Goal: Information Seeking & Learning: Find specific fact

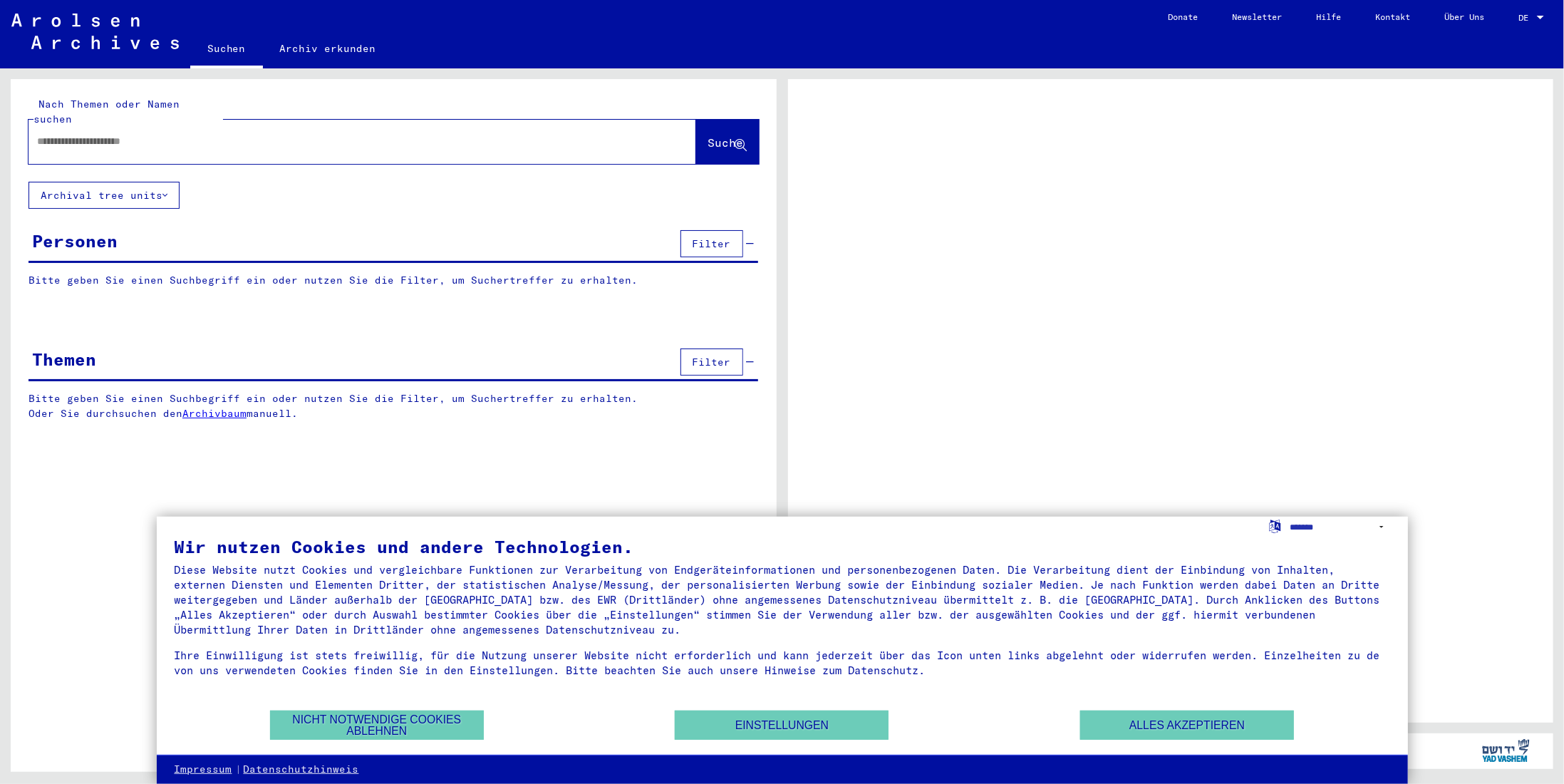
click at [210, 134] on input "text" at bounding box center [349, 141] width 625 height 15
click at [1149, 717] on button "Alles akzeptieren" at bounding box center [1187, 725] width 213 height 29
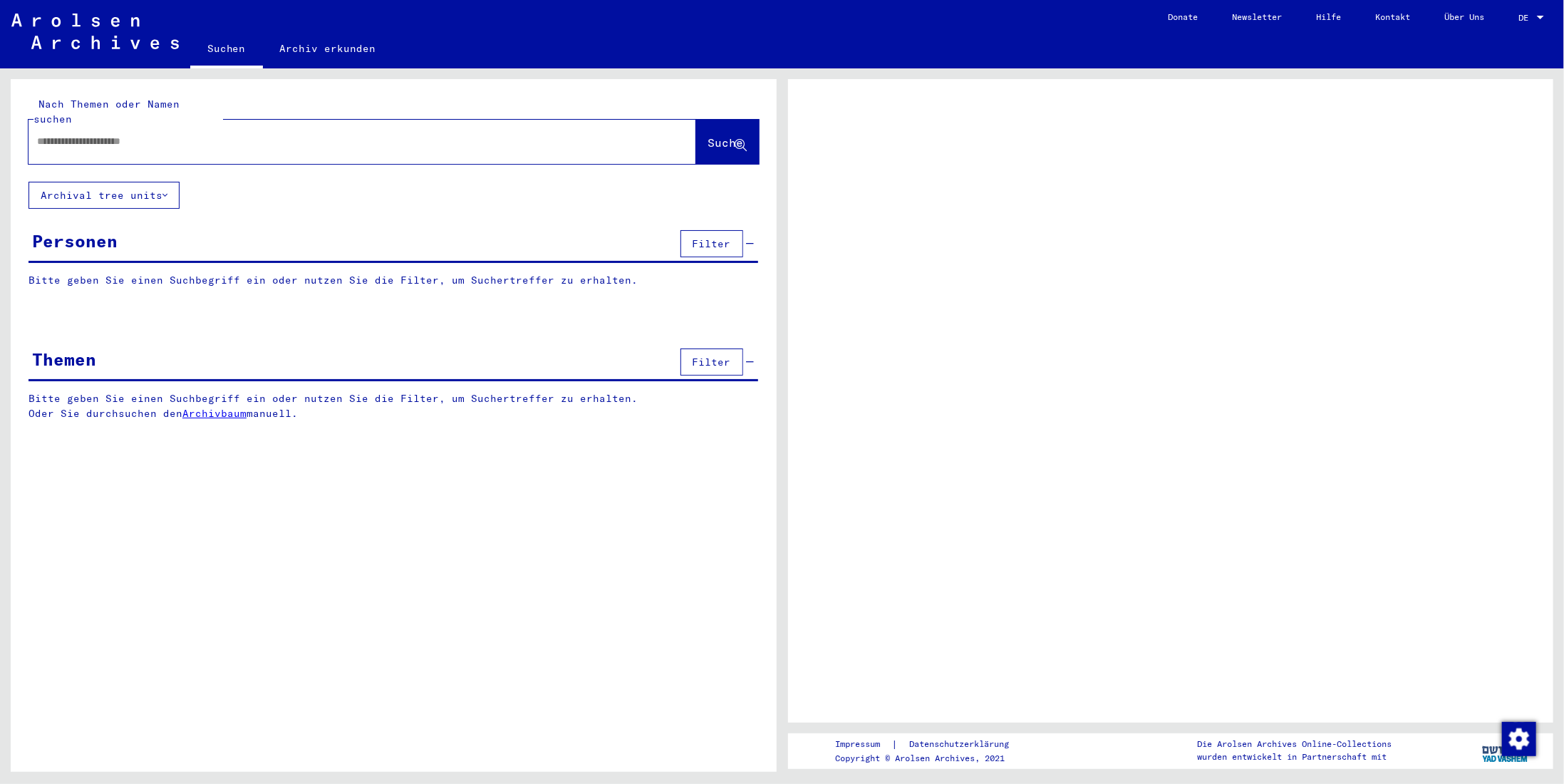
click at [77, 134] on input "text" at bounding box center [349, 141] width 625 height 15
type input "*"
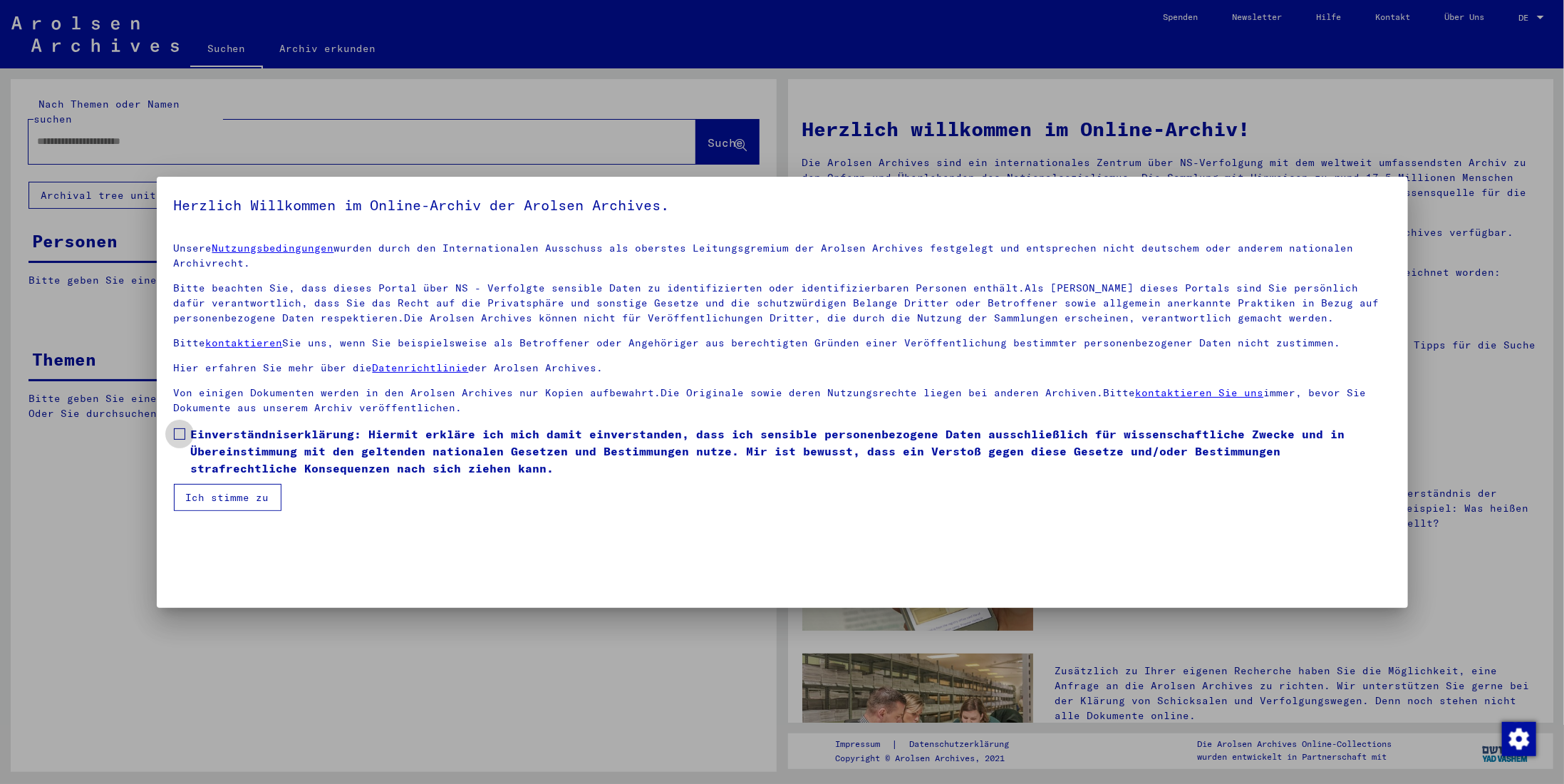
click at [181, 437] on span at bounding box center [180, 434] width 11 height 11
click at [215, 500] on button "Ich stimme zu" at bounding box center [228, 498] width 108 height 27
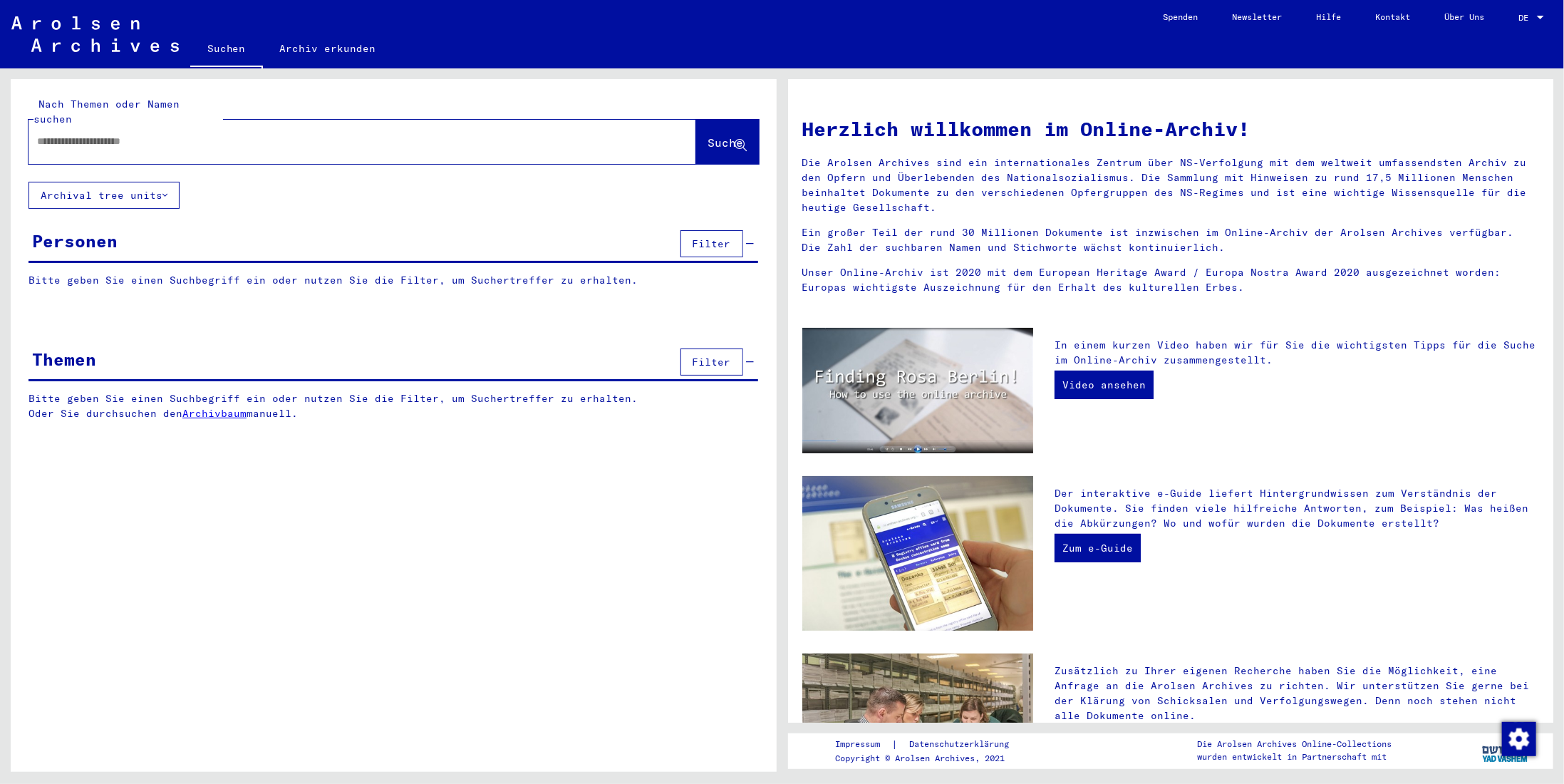
click at [116, 134] on input "text" at bounding box center [345, 141] width 616 height 15
type input "**********"
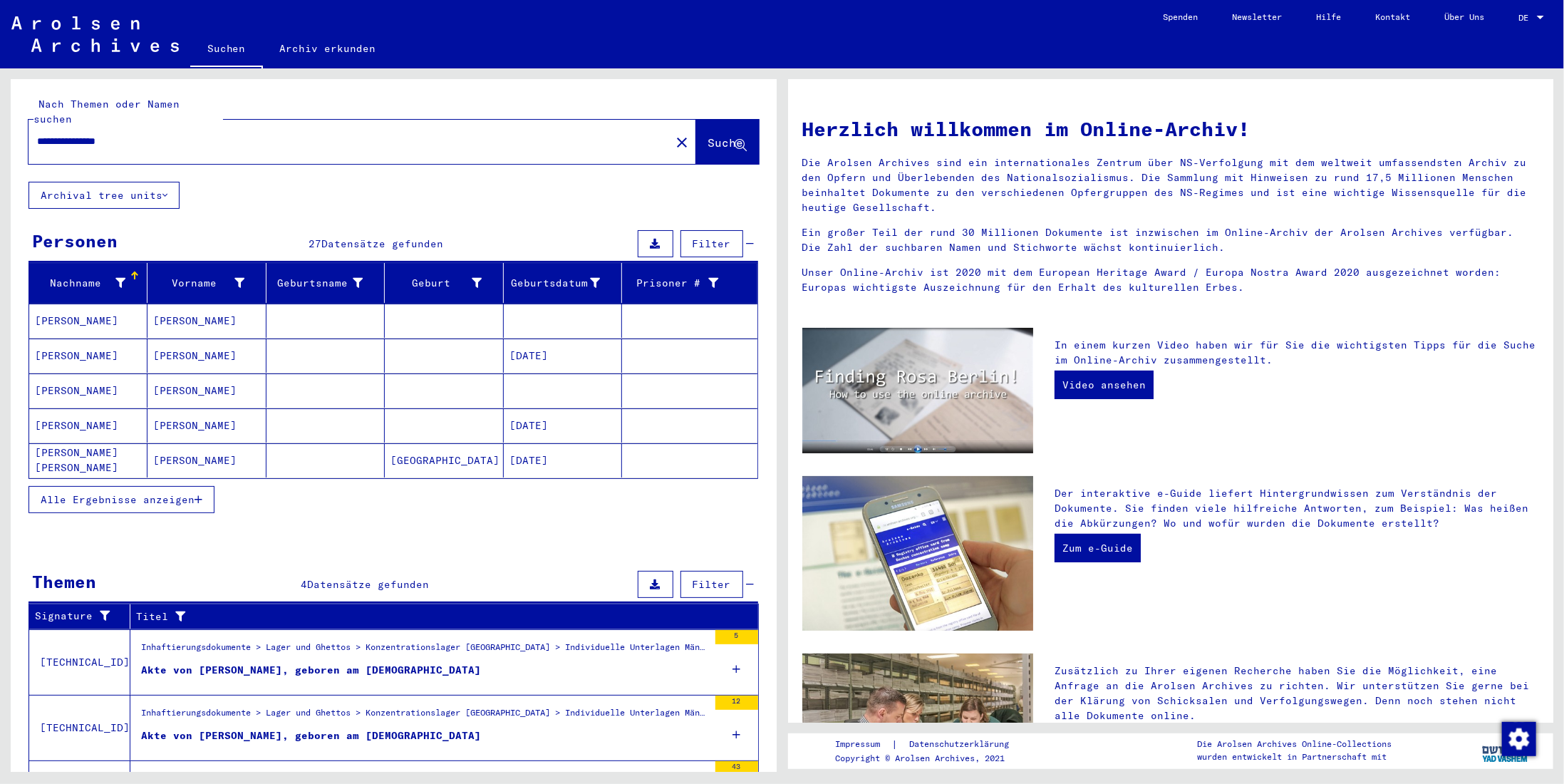
click at [215, 311] on mat-cell "[PERSON_NAME]" at bounding box center [206, 320] width 118 height 35
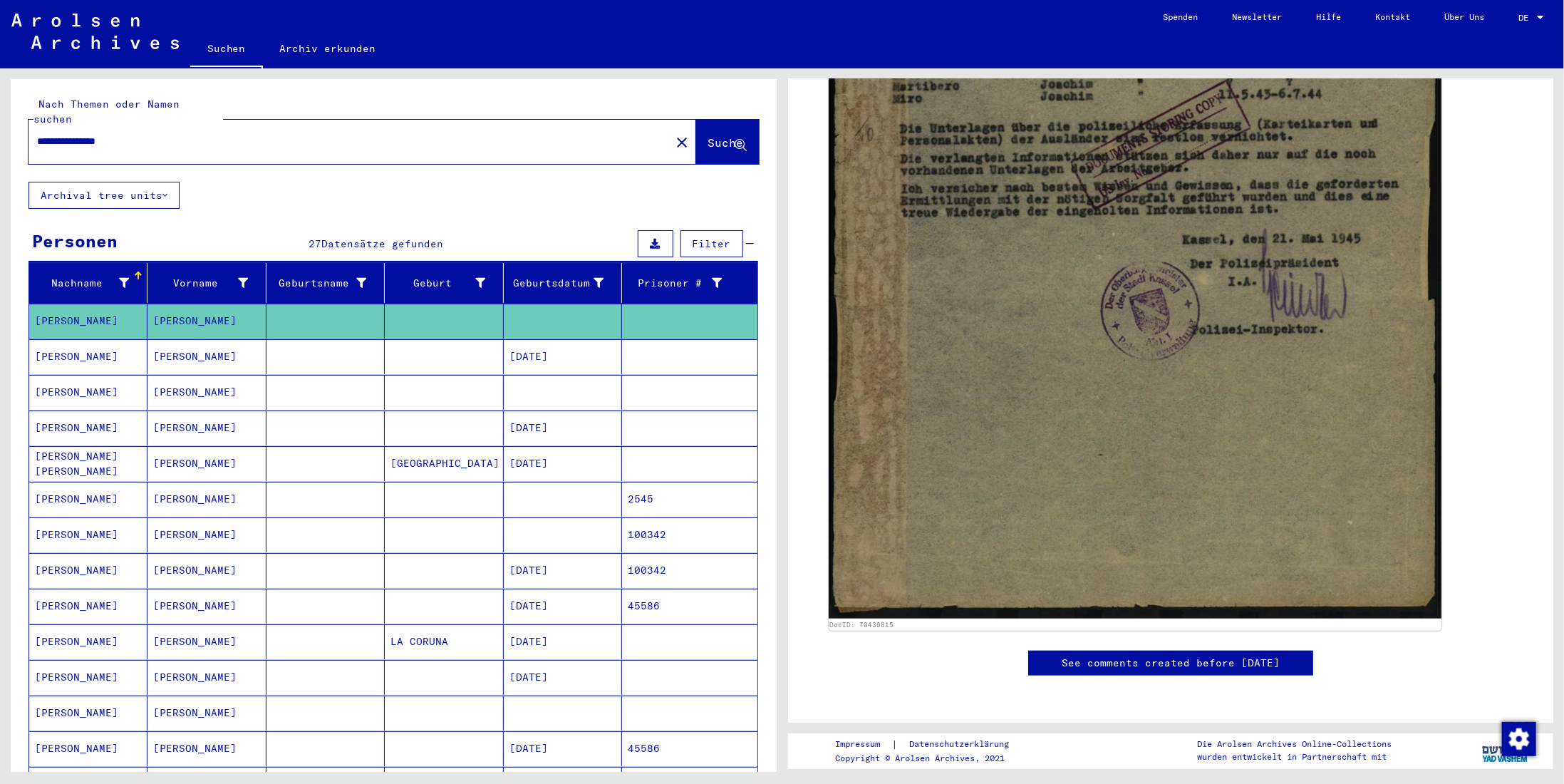
scroll to position [651, 0]
click at [268, 343] on mat-cell at bounding box center [325, 357] width 118 height 35
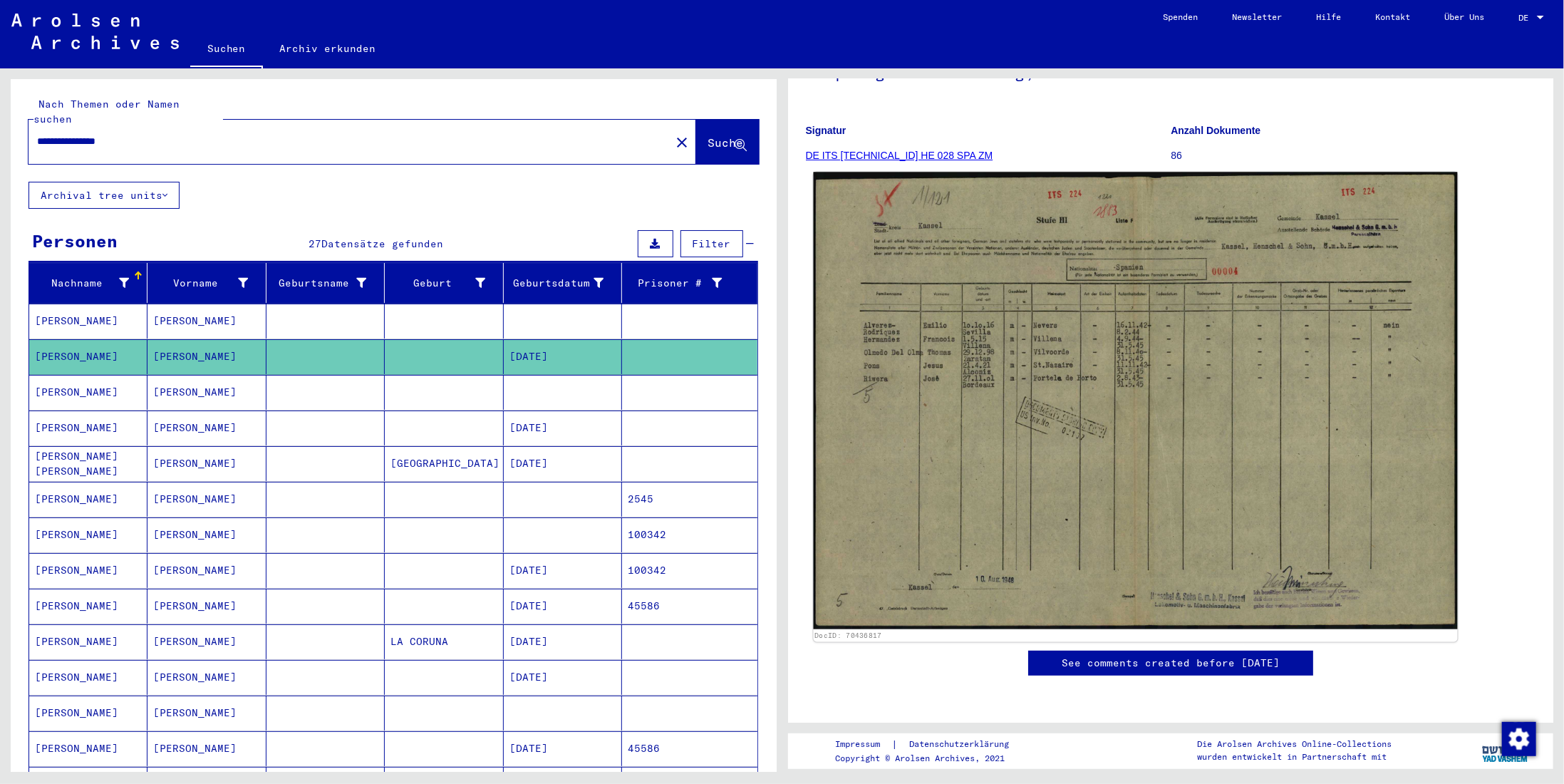
scroll to position [285, 0]
click at [992, 431] on img at bounding box center [1135, 401] width 644 height 457
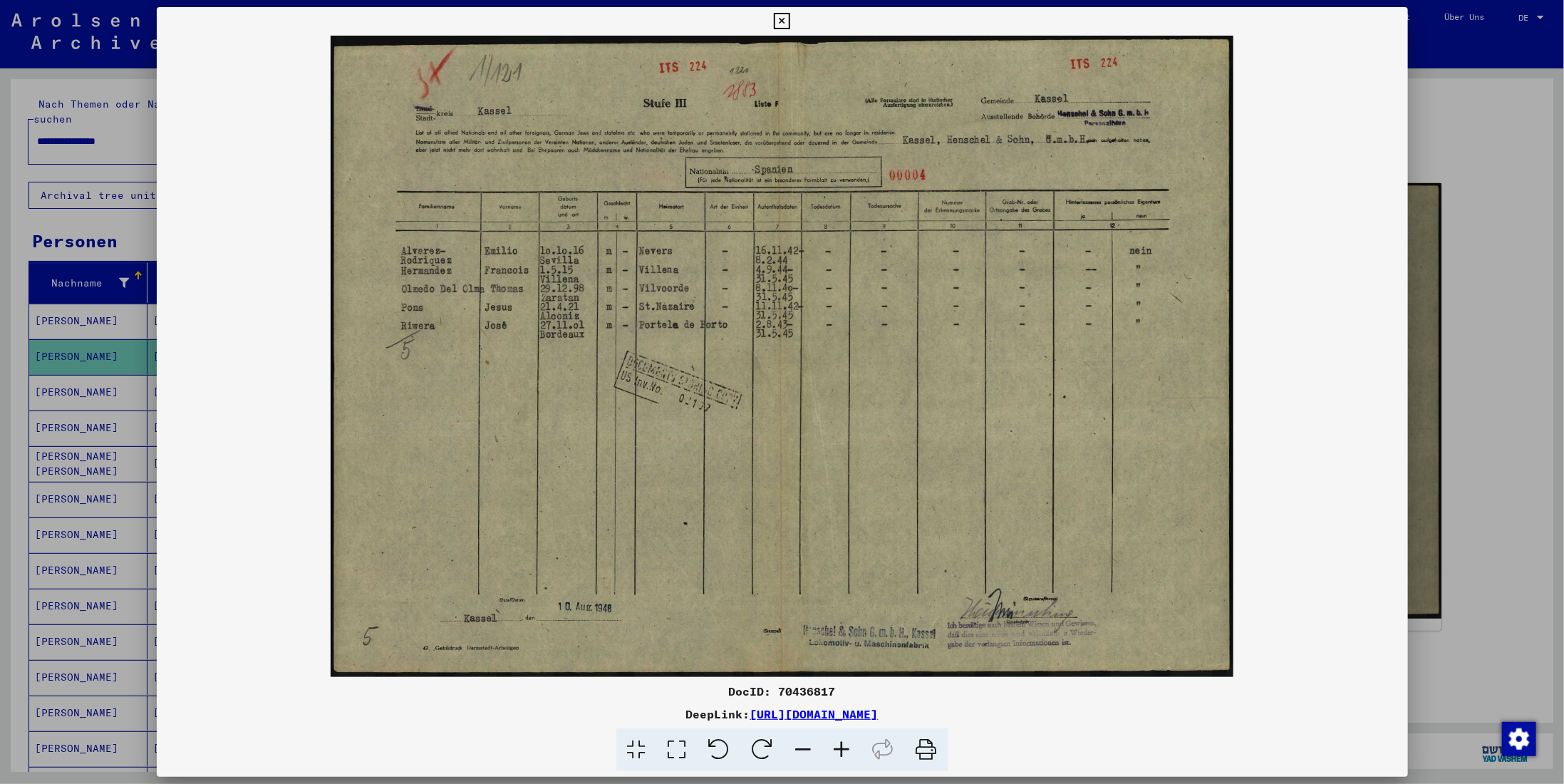
click at [879, 712] on link "[URL][DOMAIN_NAME]" at bounding box center [814, 714] width 128 height 14
